Goal: Obtain resource: Obtain resource

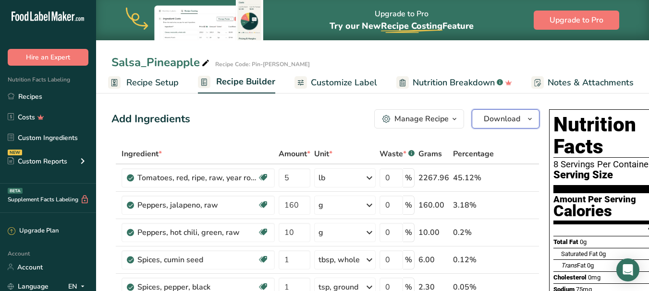
click at [495, 115] on span "Download" at bounding box center [501, 119] width 36 height 12
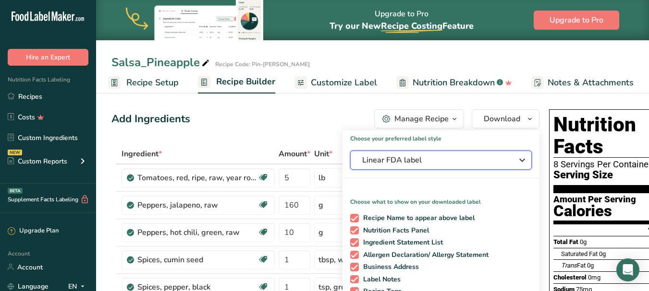
click at [444, 160] on span "Linear FDA label" at bounding box center [434, 161] width 144 height 12
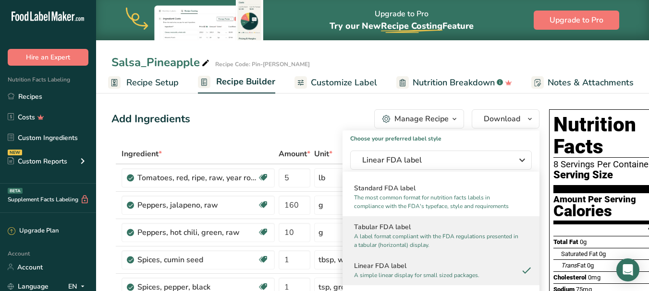
click at [421, 233] on p "A label format compliant with the FDA regulations presented in a tabular (horiz…" at bounding box center [436, 240] width 165 height 17
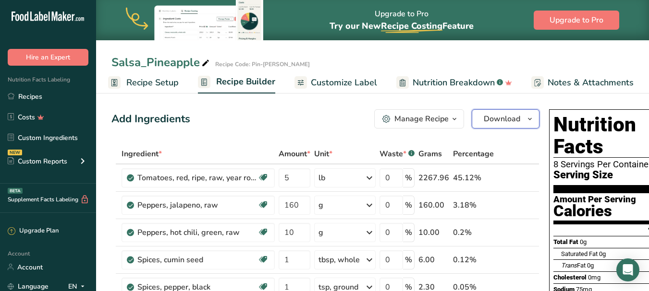
click at [495, 121] on span "Download" at bounding box center [501, 119] width 36 height 12
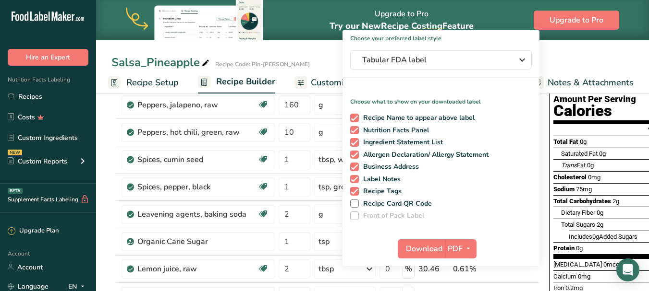
scroll to position [102, 0]
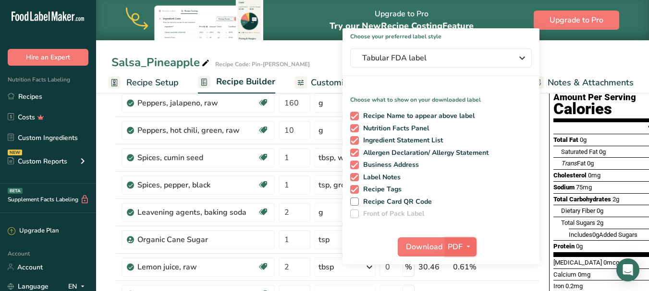
click at [467, 246] on icon "button" at bounding box center [468, 247] width 8 height 12
click at [464, 265] on link "PNG" at bounding box center [461, 267] width 31 height 16
click at [419, 246] on span "Download" at bounding box center [423, 247] width 36 height 12
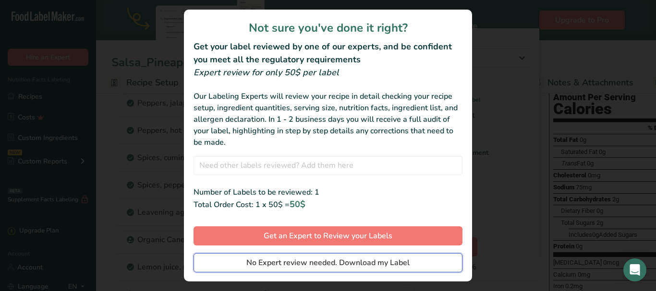
click at [383, 262] on span "No Expert review needed. Download my Label" at bounding box center [327, 263] width 163 height 12
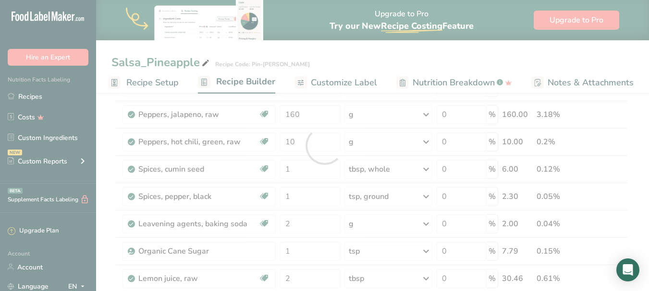
scroll to position [0, 0]
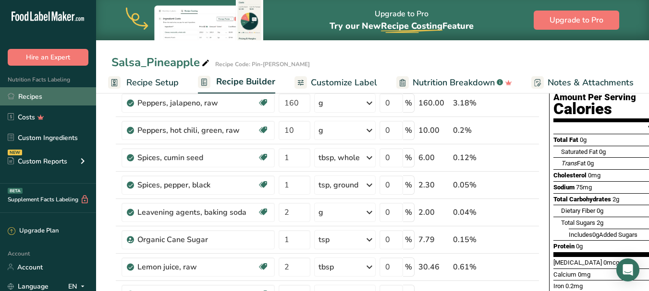
click at [37, 93] on link "Recipes" at bounding box center [48, 96] width 96 height 18
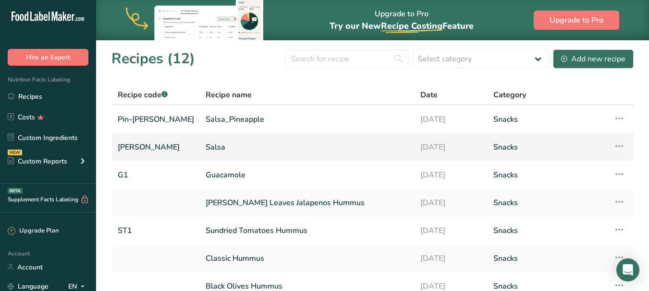
click at [205, 150] on link "Salsa" at bounding box center [306, 147] width 203 height 20
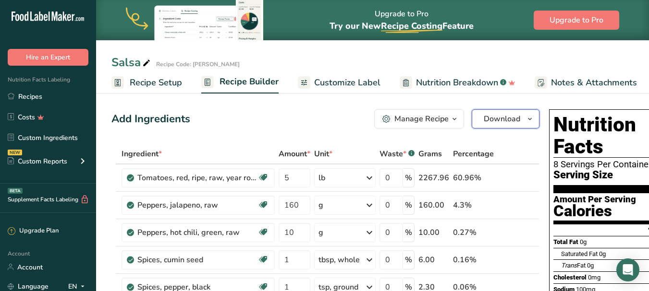
click at [495, 112] on button "Download" at bounding box center [505, 118] width 68 height 19
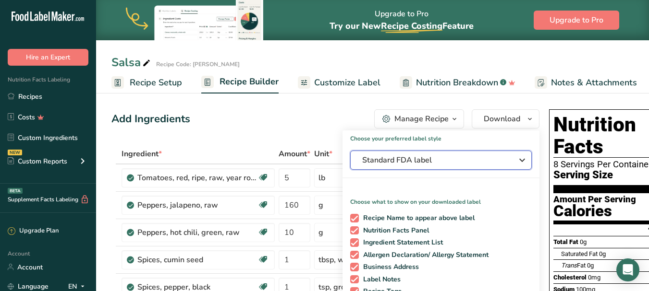
click at [465, 162] on span "Standard FDA label" at bounding box center [434, 161] width 144 height 12
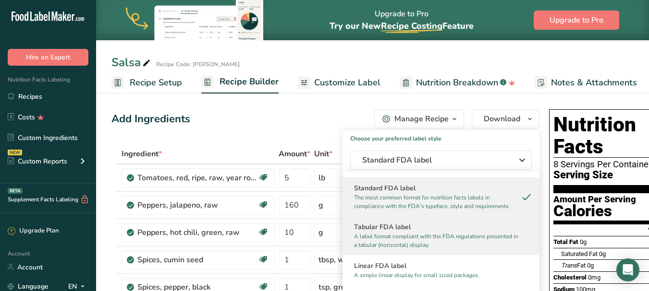
click at [417, 223] on h2 "Tabular FDA label" at bounding box center [441, 227] width 174 height 10
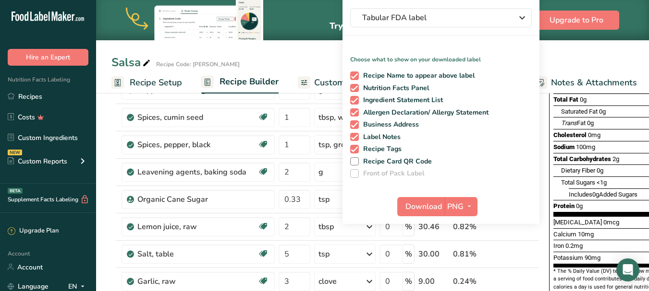
scroll to position [154, 0]
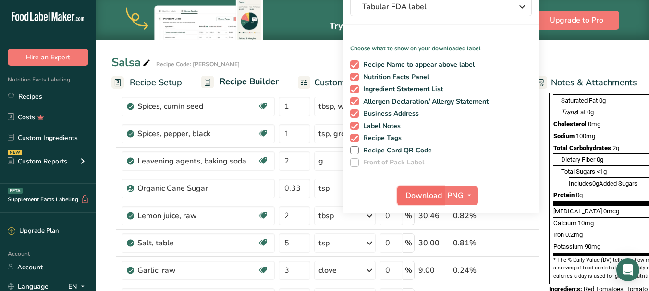
click at [423, 197] on span "Download" at bounding box center [423, 196] width 36 height 12
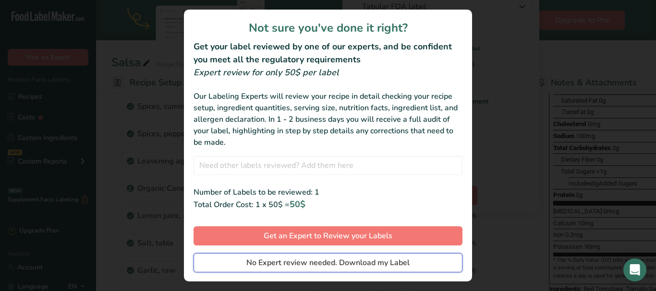
click at [377, 260] on span "No Expert review needed. Download my Label" at bounding box center [327, 263] width 163 height 12
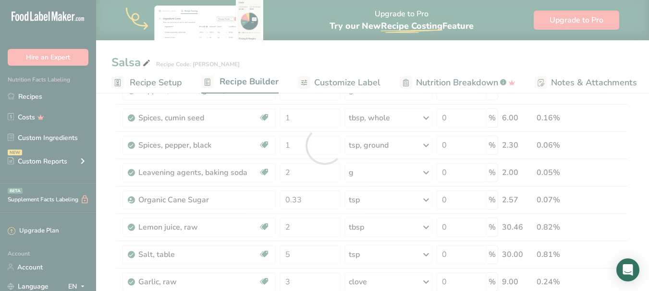
scroll to position [0, 0]
